Goal: Transaction & Acquisition: Purchase product/service

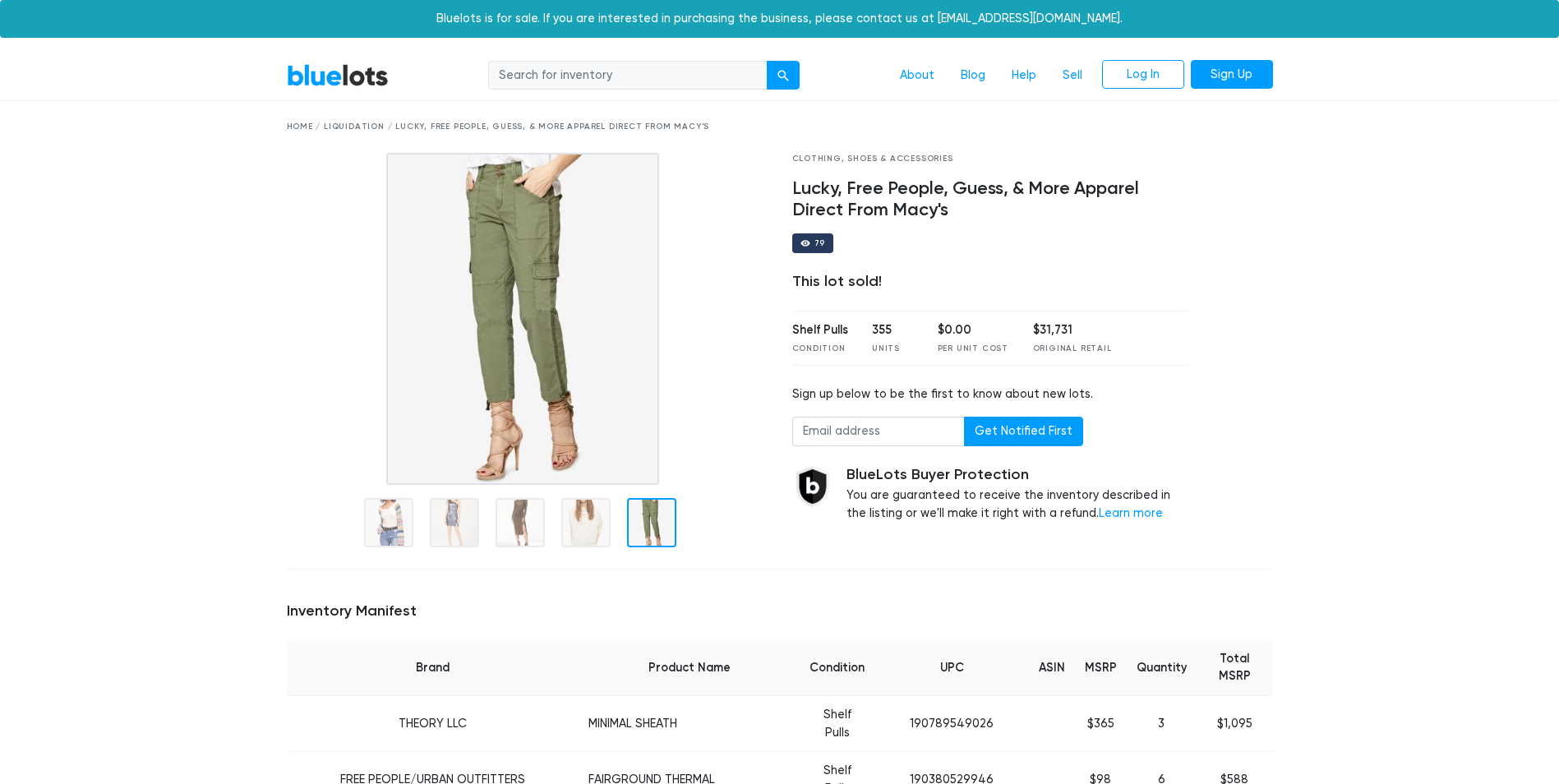
click at [320, 82] on link "BlueLots" at bounding box center [338, 74] width 102 height 24
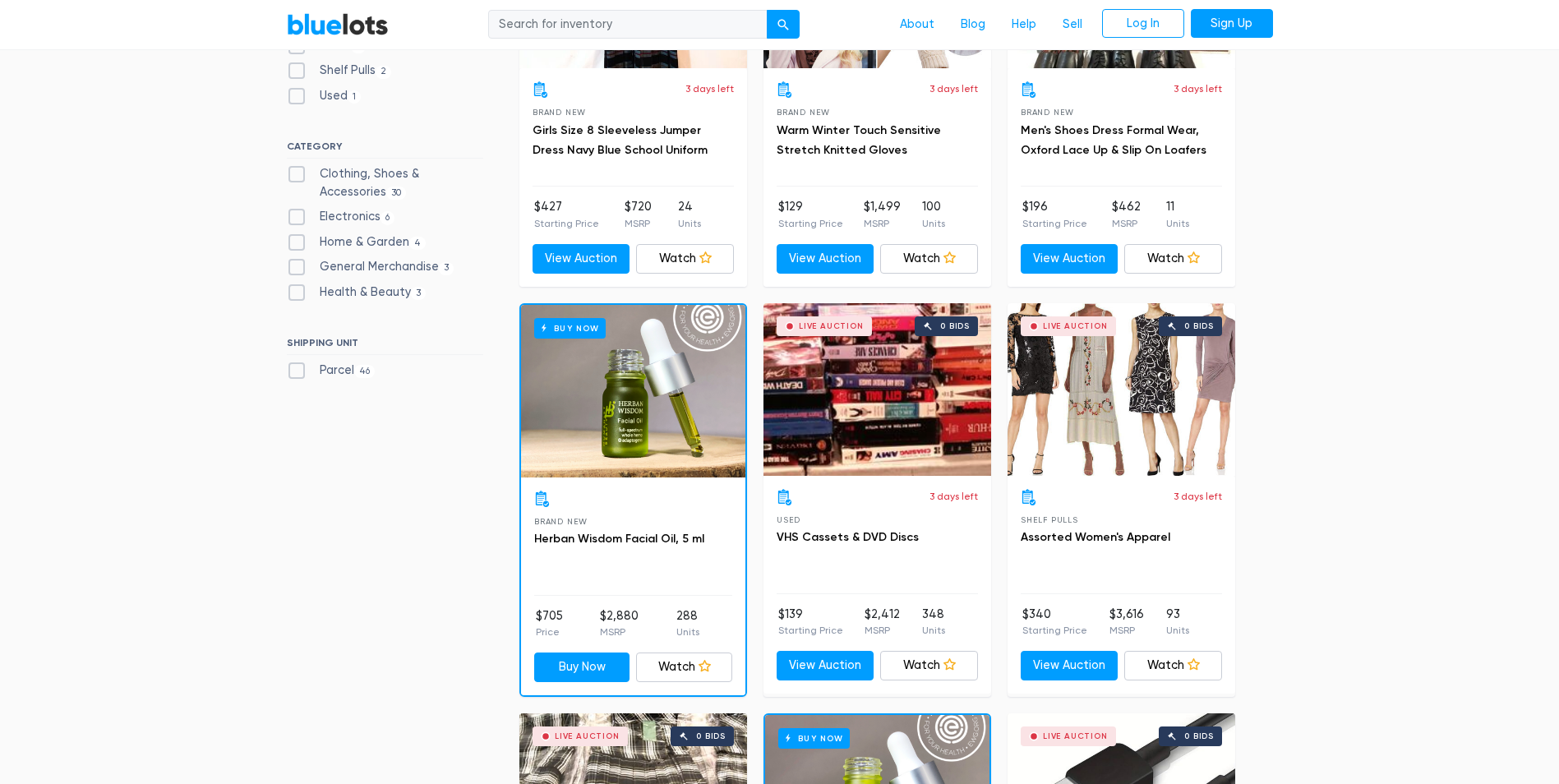
scroll to position [410, 0]
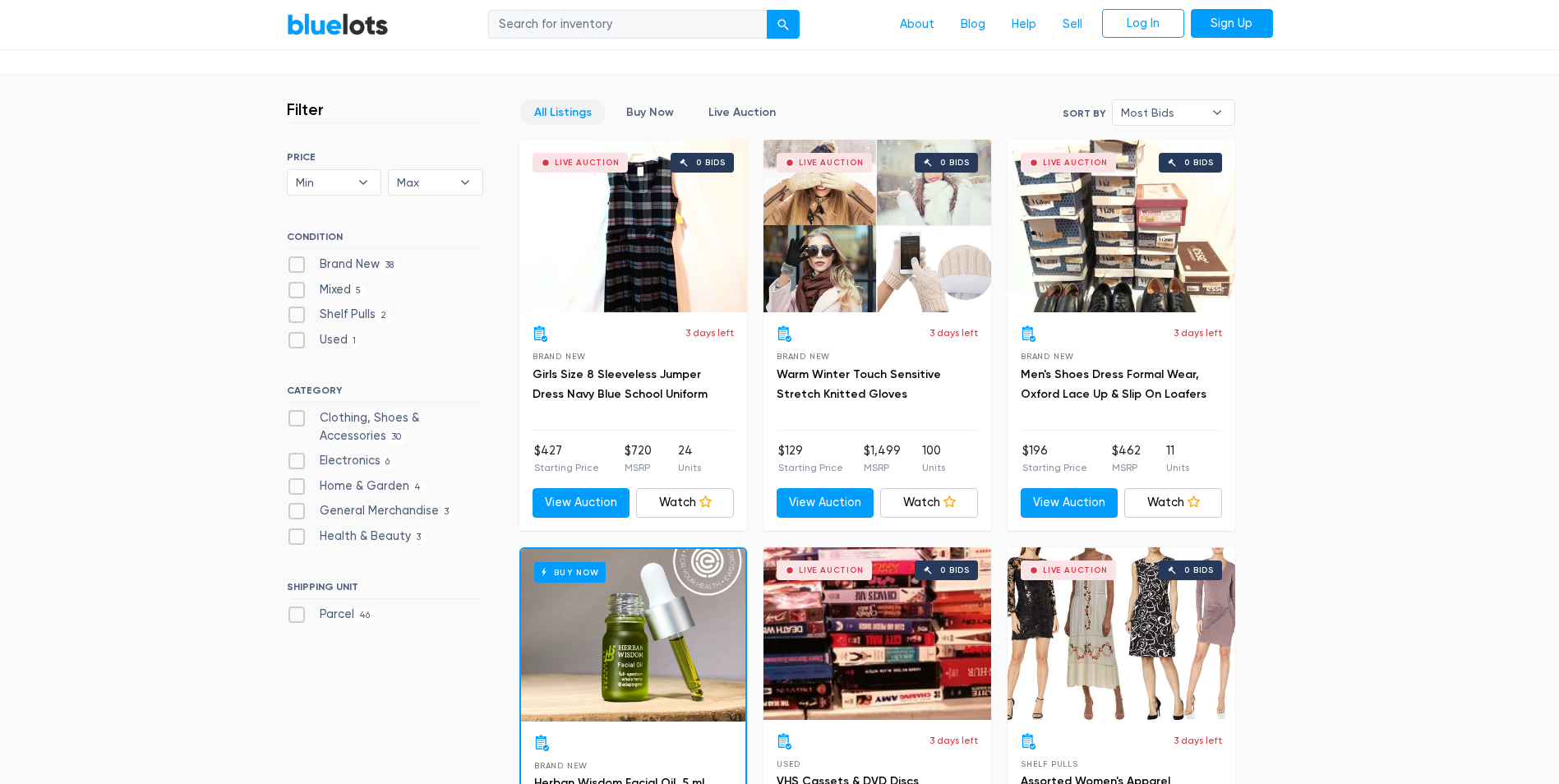
click at [358, 262] on label "Brand New 38" at bounding box center [343, 264] width 113 height 18
click at [298, 262] on New"] "Brand New 38" at bounding box center [292, 261] width 11 height 10
checkbox New"] "true"
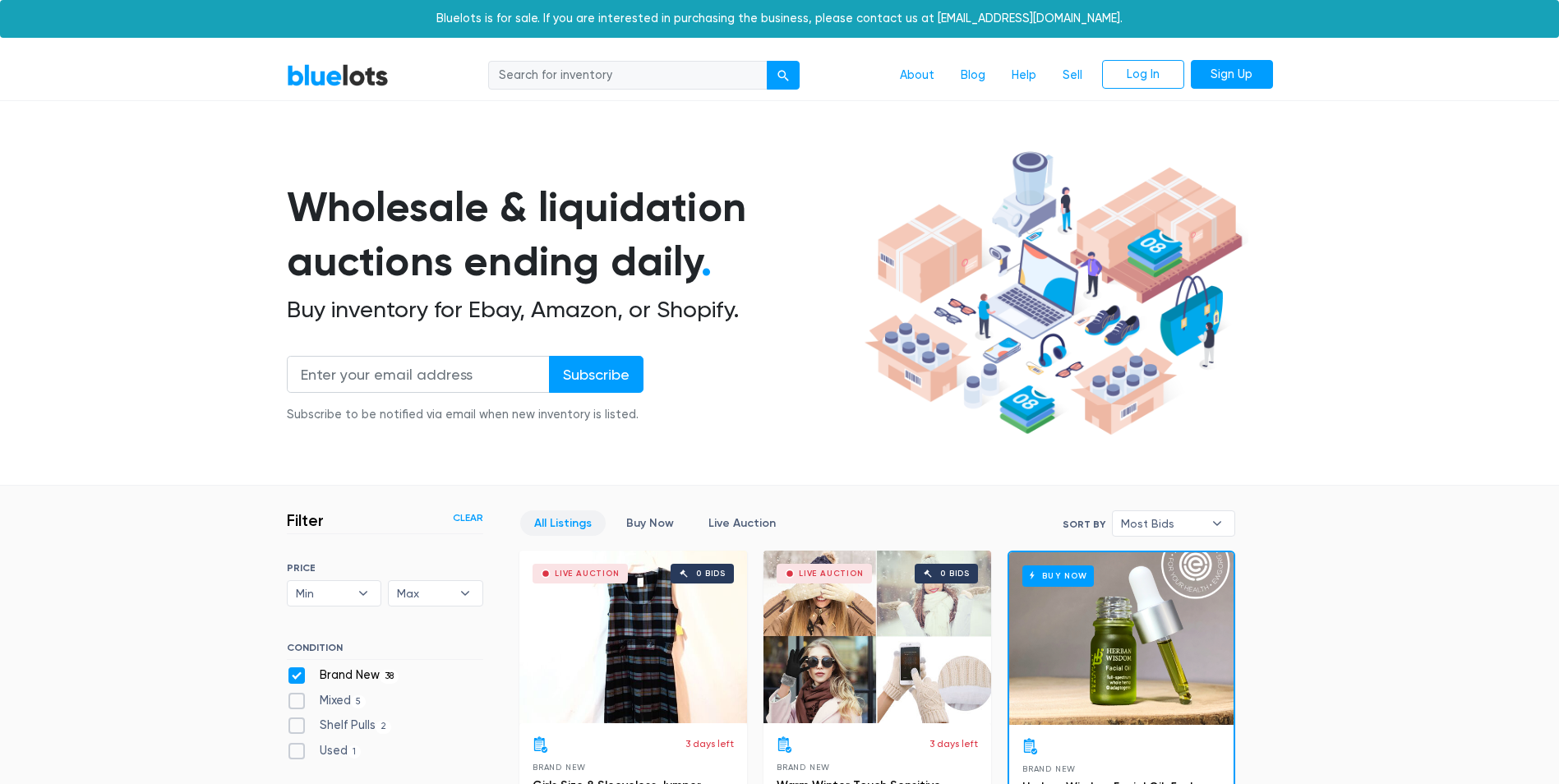
scroll to position [442, 0]
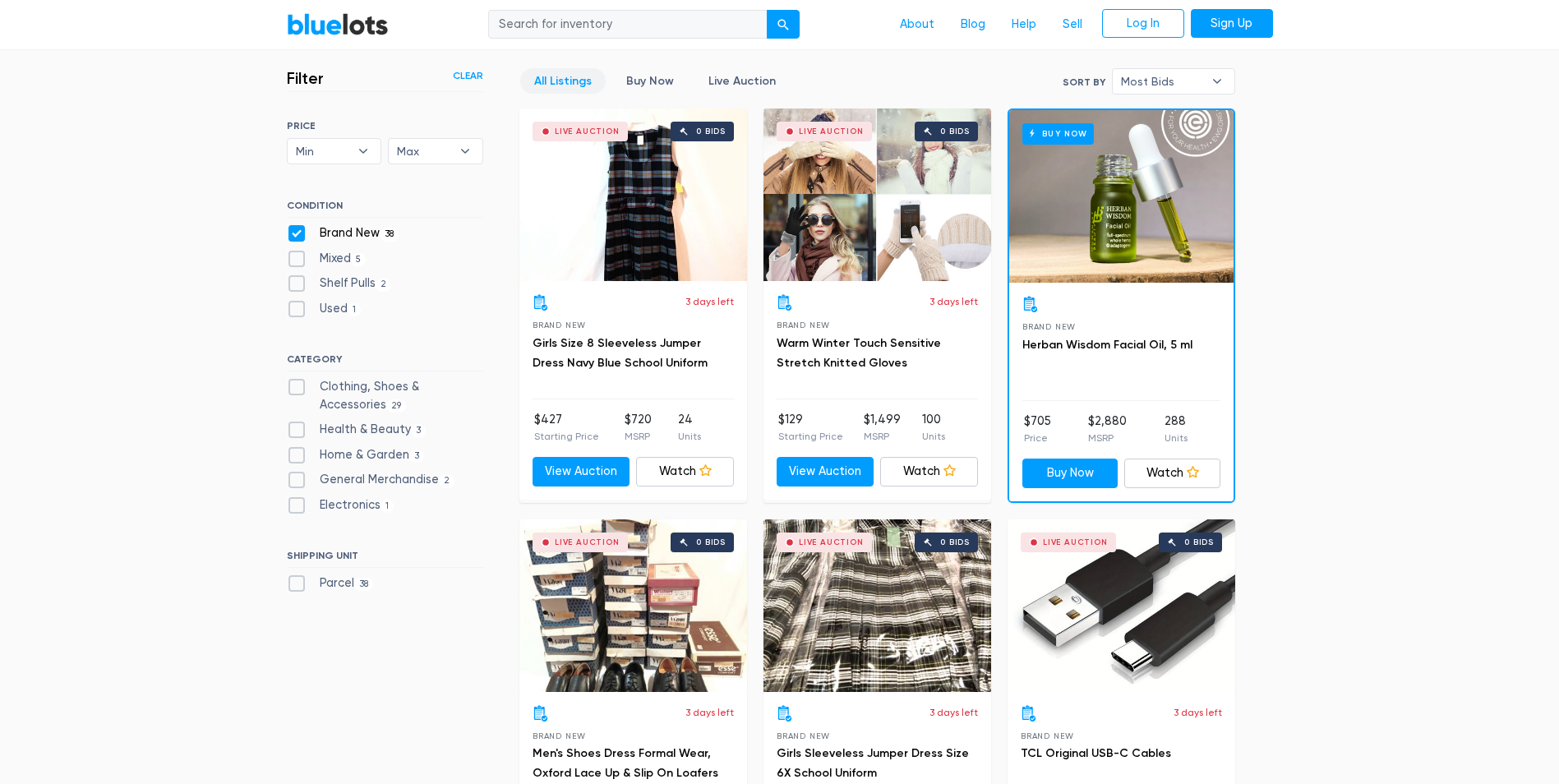
click at [329, 382] on label "Clothing, Shoes & Accessories 29" at bounding box center [385, 396] width 196 height 35
click at [298, 382] on Accessories"] "Clothing, Shoes & Accessories 29" at bounding box center [292, 383] width 11 height 10
checkbox Accessories"] "true"
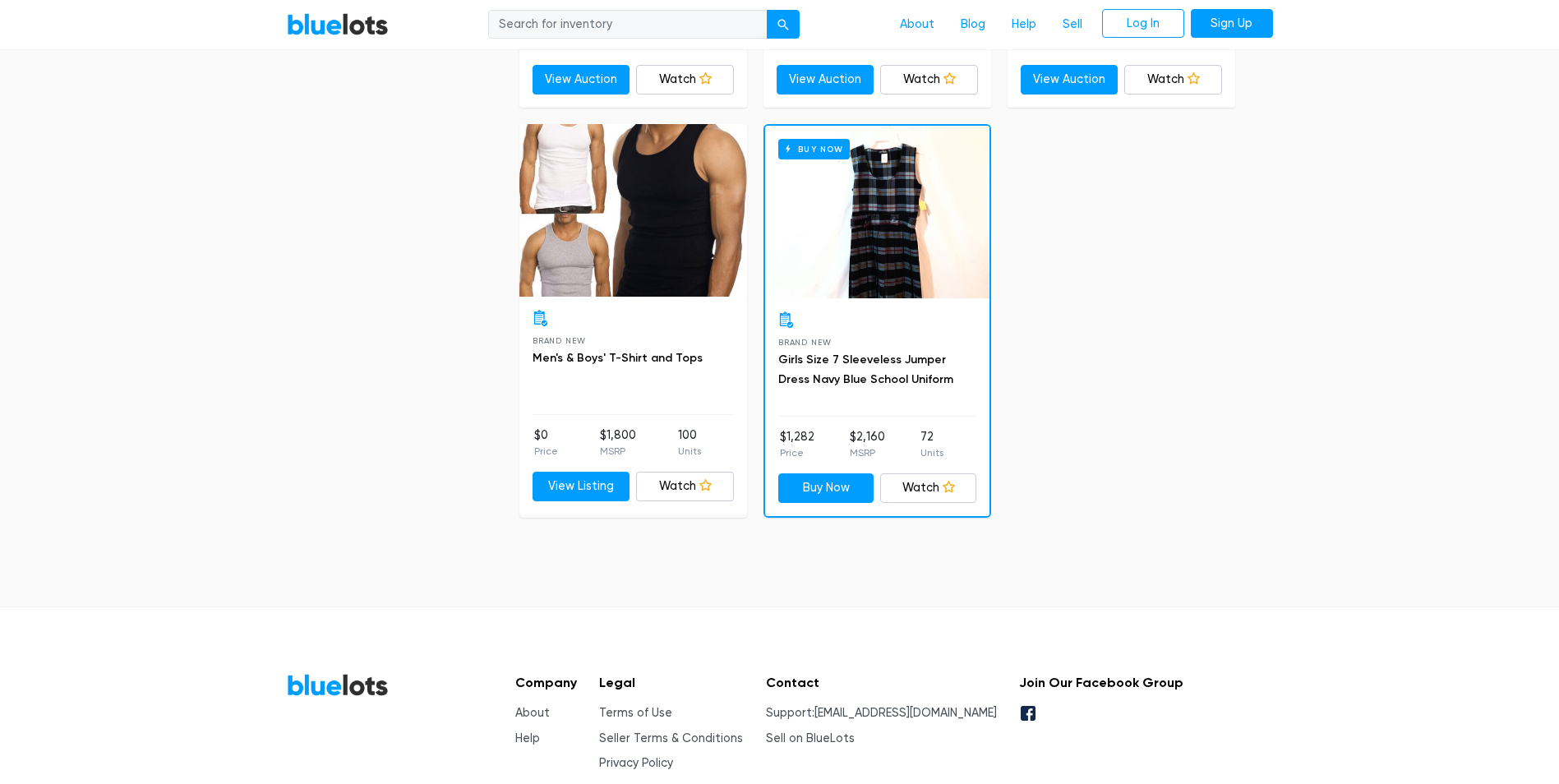
scroll to position [4960, 0]
